Goal: Transaction & Acquisition: Purchase product/service

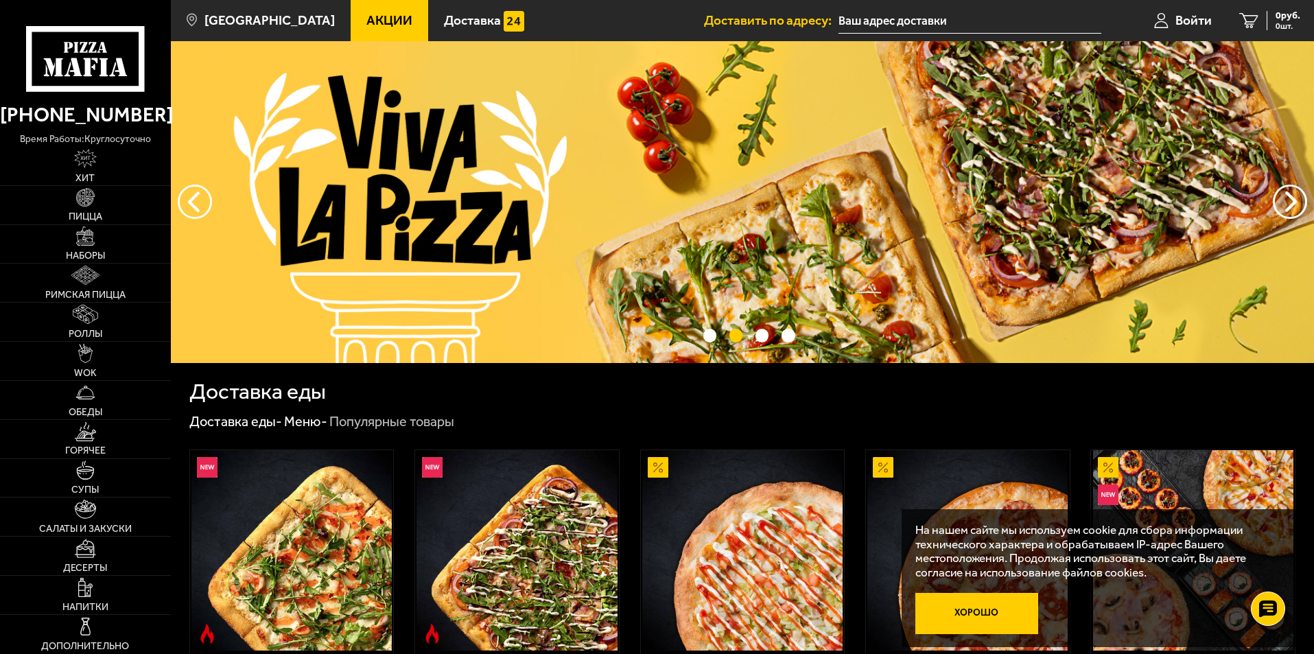
click at [1006, 613] on button "Хорошо" at bounding box center [978, 613] width 124 height 41
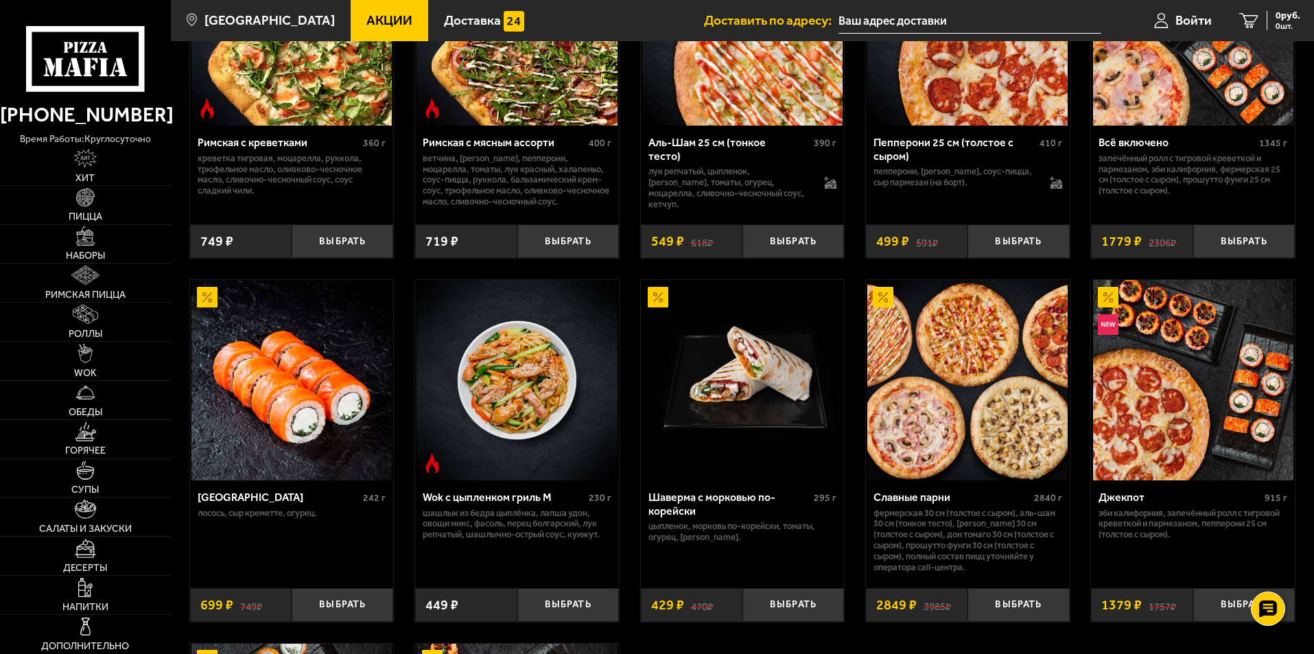
scroll to position [549, 0]
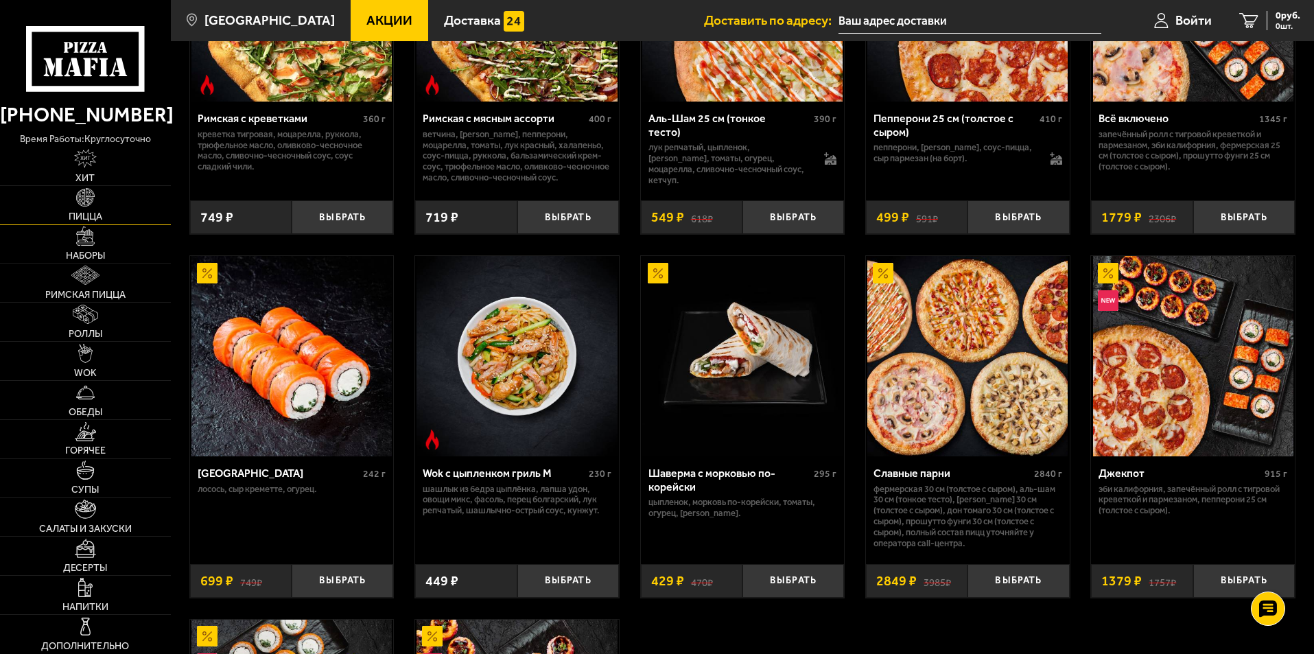
click at [99, 224] on link "Пицца" at bounding box center [85, 205] width 171 height 38
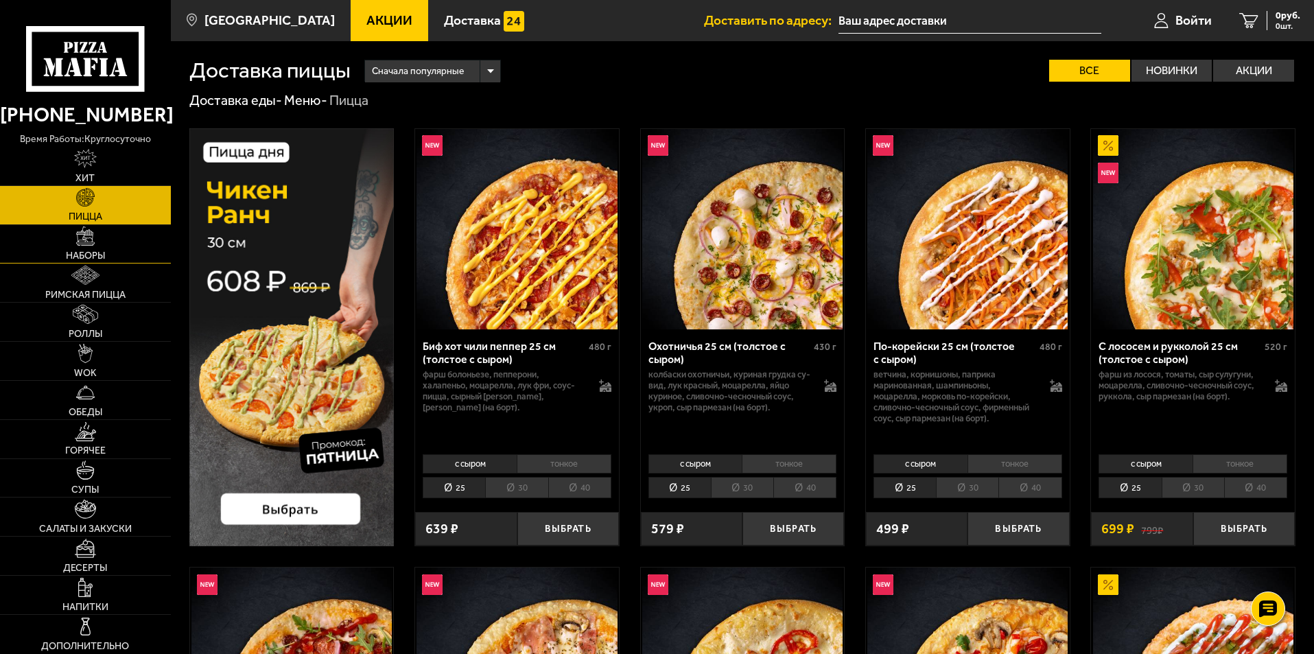
click at [84, 233] on img at bounding box center [85, 235] width 19 height 19
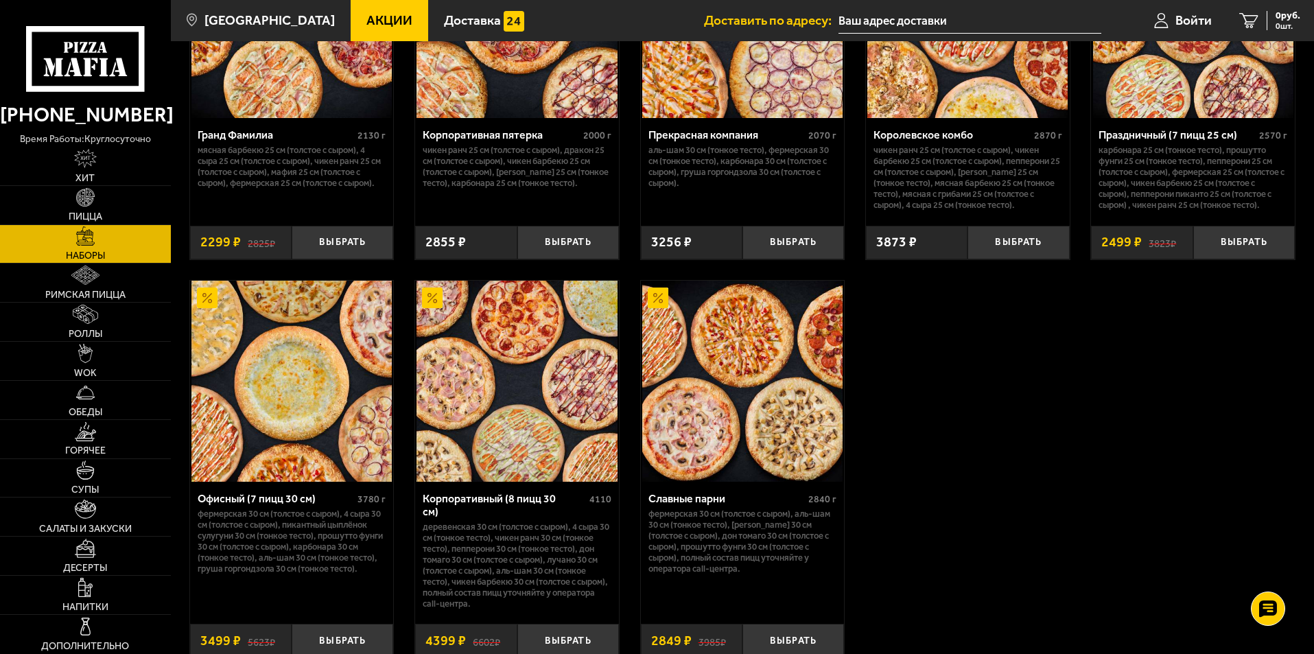
scroll to position [1990, 0]
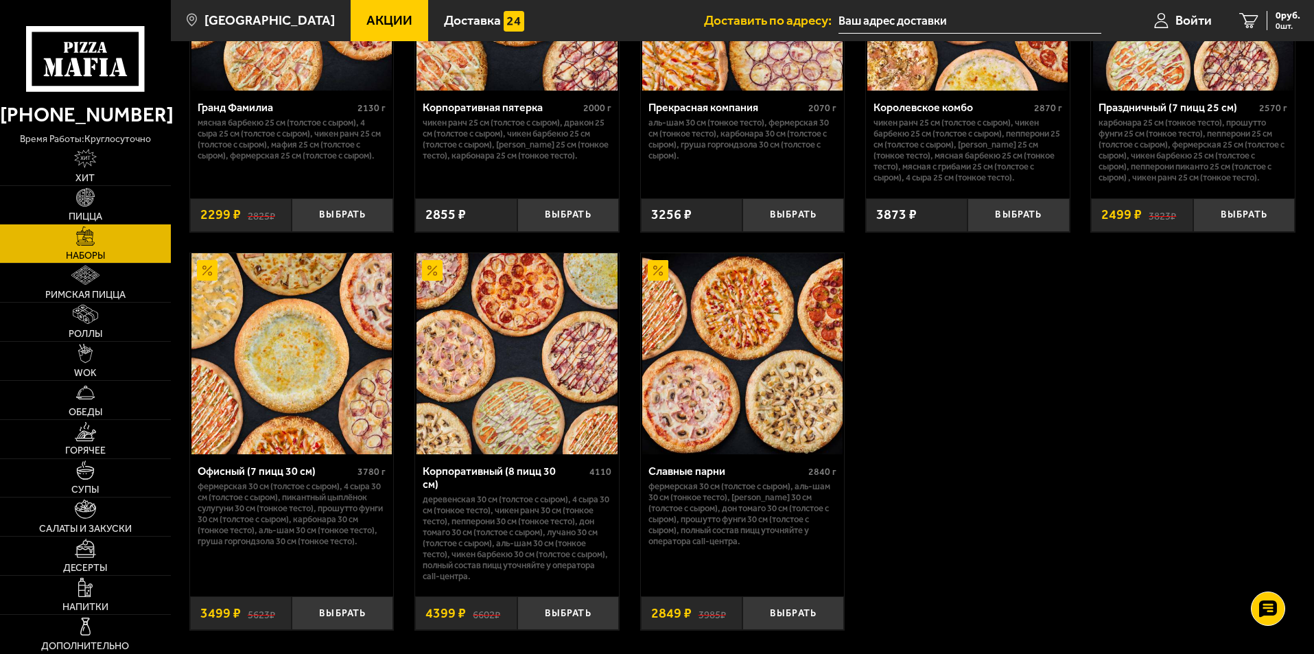
click at [81, 207] on img at bounding box center [85, 197] width 19 height 19
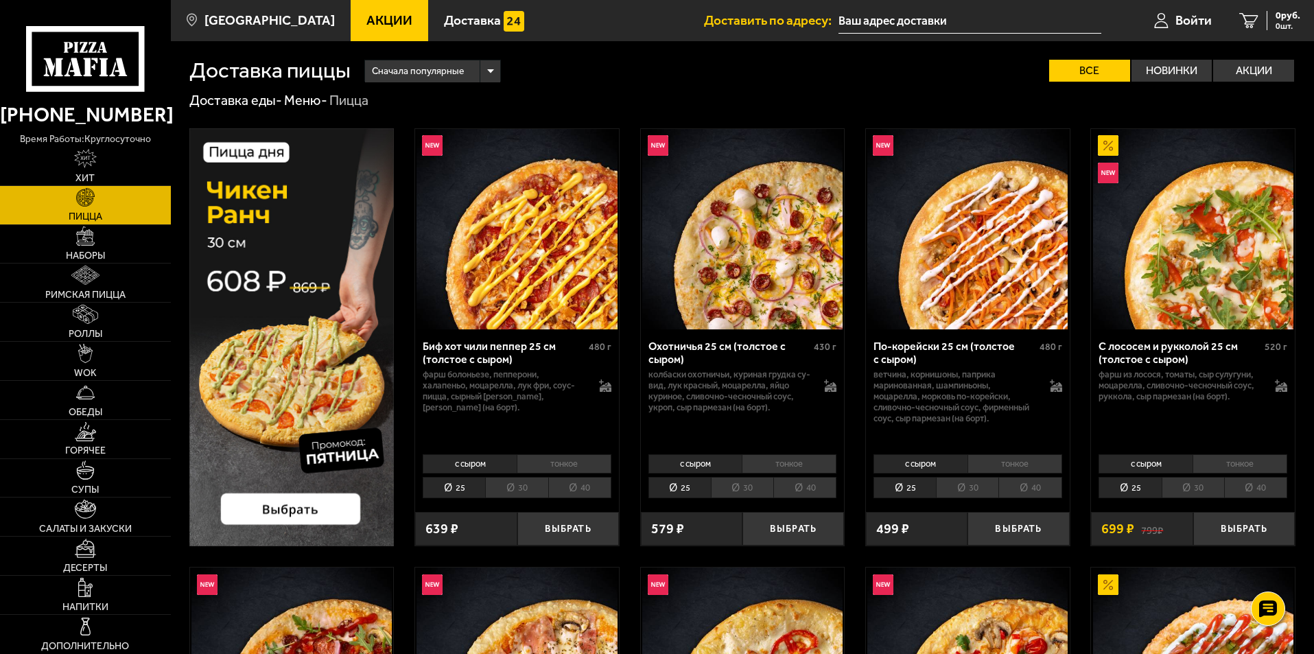
click at [488, 69] on div "Сначала популярные" at bounding box center [432, 71] width 135 height 22
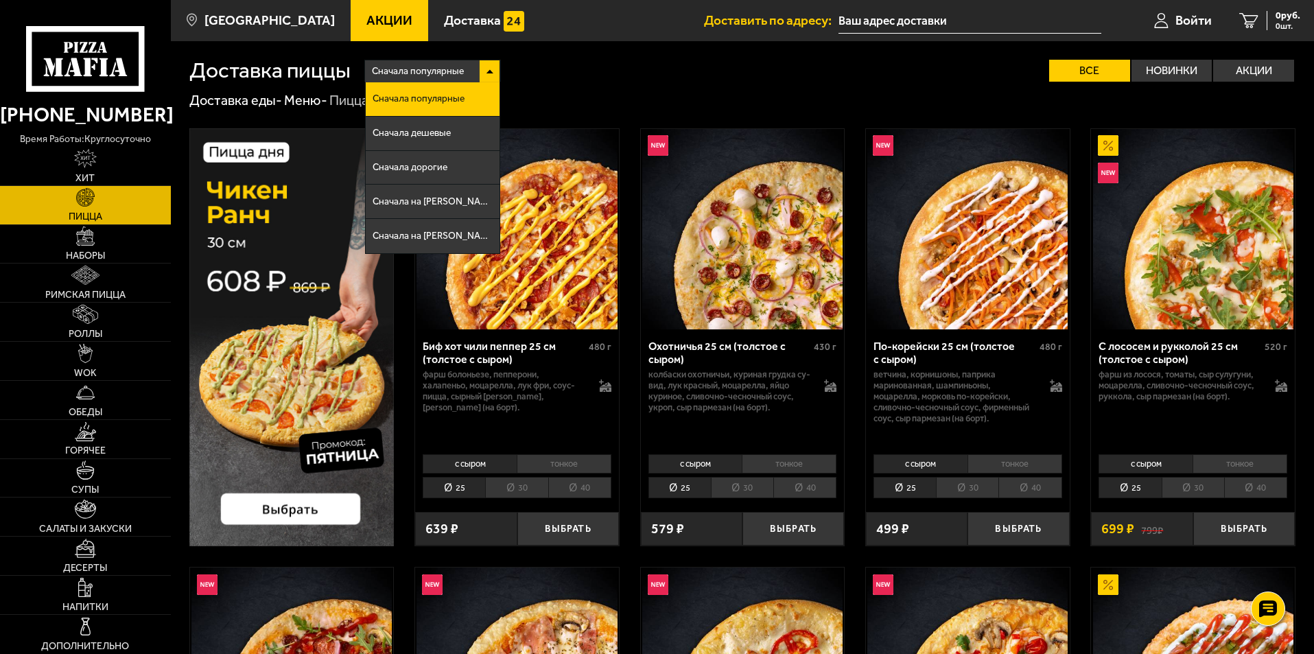
click at [488, 69] on div "Сначала популярные" at bounding box center [432, 71] width 135 height 22
